Goal: Information Seeking & Learning: Learn about a topic

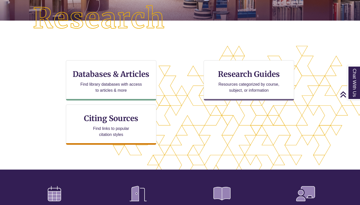
scroll to position [126, 0]
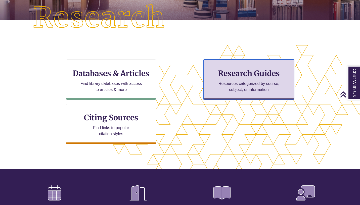
click at [222, 84] on p "Resources categorized by course, subject, or information" at bounding box center [249, 87] width 66 height 12
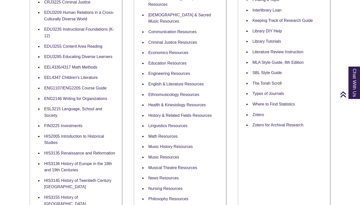
scroll to position [231, 0]
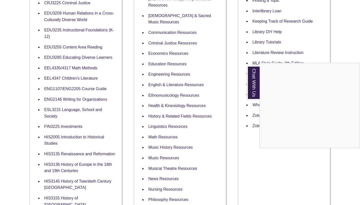
click at [95, 89] on div "Chat With Us" at bounding box center [180, 102] width 360 height 205
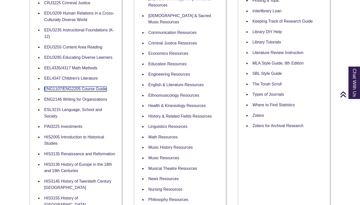
click at [92, 89] on link "ENG1107/ENG2205 Course Guide" at bounding box center [75, 89] width 62 height 5
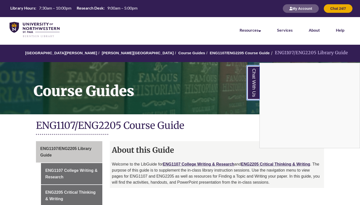
click at [253, 79] on link "Chat With Us" at bounding box center [253, 83] width 13 height 34
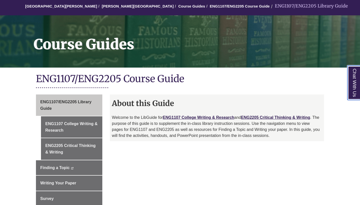
scroll to position [50, 0]
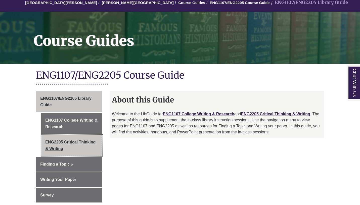
click at [67, 150] on link "ENG2205 Critical Thinking & Writing" at bounding box center [71, 145] width 61 height 21
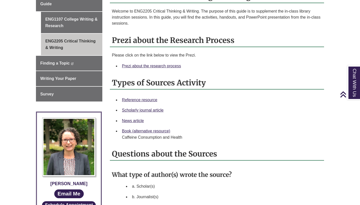
scroll to position [152, 0]
click at [136, 110] on link "Scholarly journal article" at bounding box center [143, 110] width 42 height 4
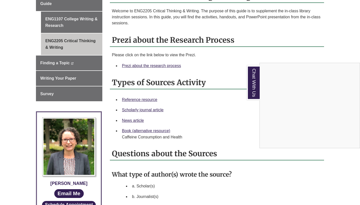
click at [141, 110] on div "Chat With Us" at bounding box center [180, 102] width 360 height 205
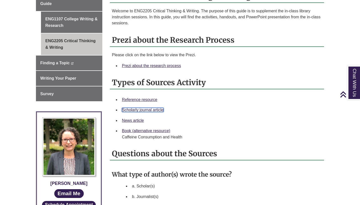
click at [144, 110] on link "Scholarly journal article" at bounding box center [143, 110] width 42 height 4
click at [144, 98] on link "Reference resource" at bounding box center [139, 100] width 35 height 4
